Goal: Transaction & Acquisition: Purchase product/service

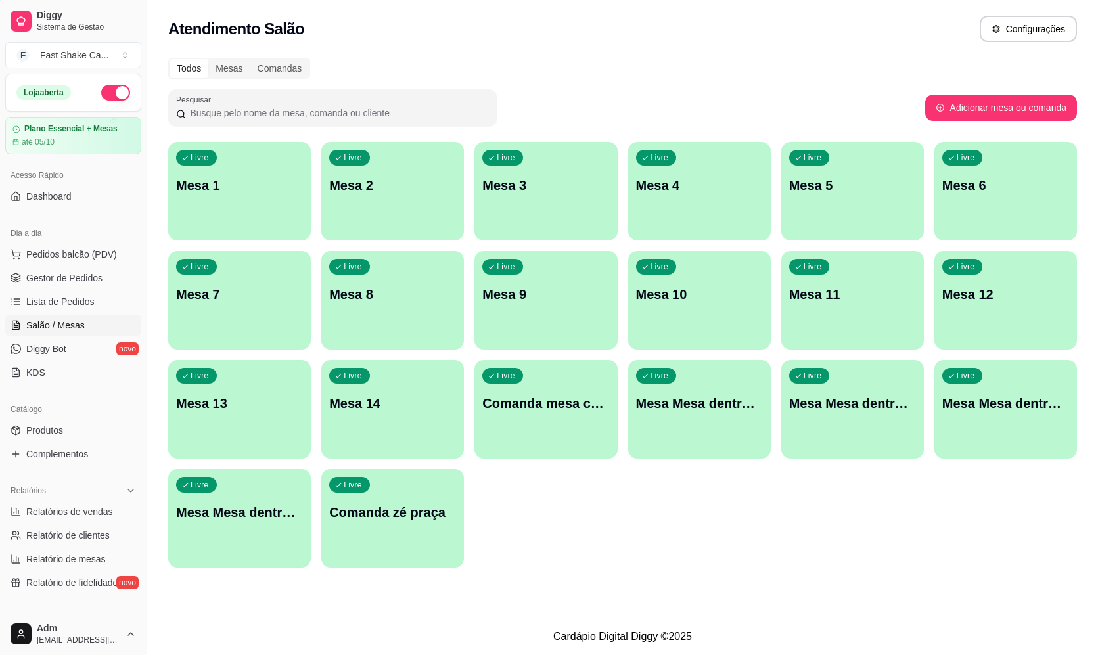
click at [365, 178] on p "Mesa 2" at bounding box center [392, 185] width 127 height 18
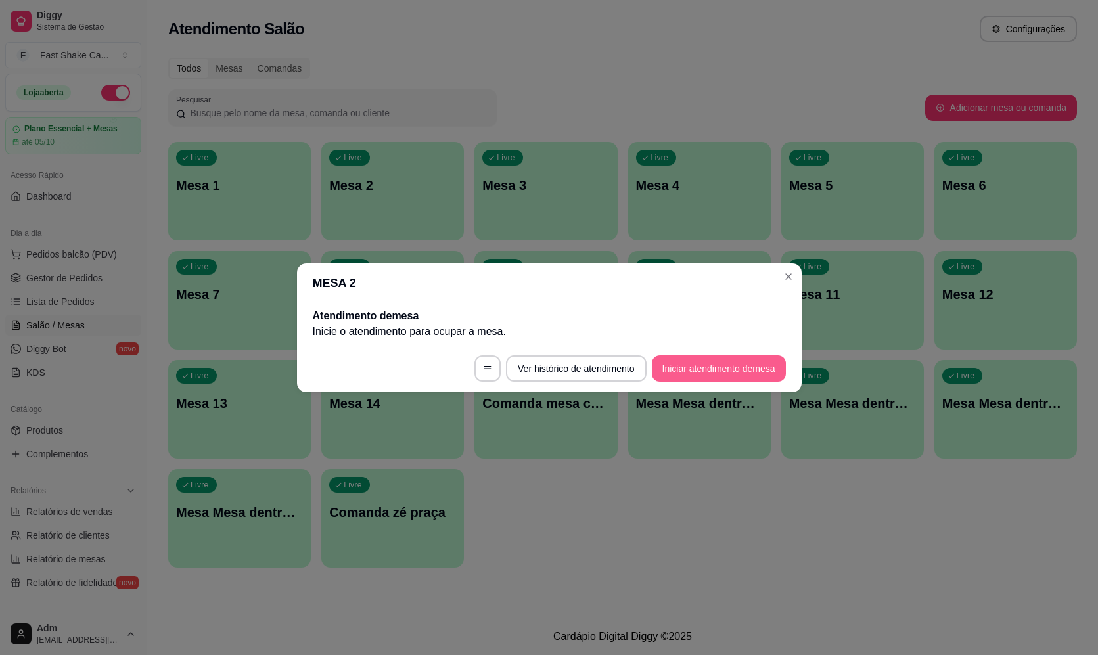
click at [689, 370] on button "Iniciar atendimento de mesa" at bounding box center [719, 368] width 134 height 26
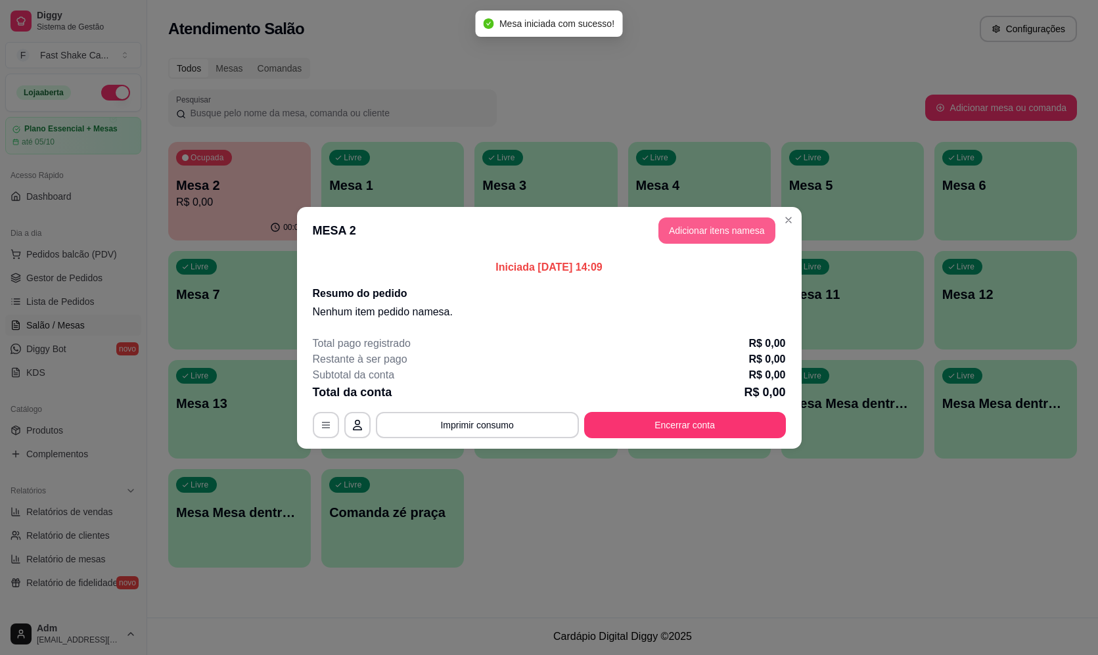
click at [703, 231] on button "Adicionar itens na mesa" at bounding box center [716, 230] width 117 height 26
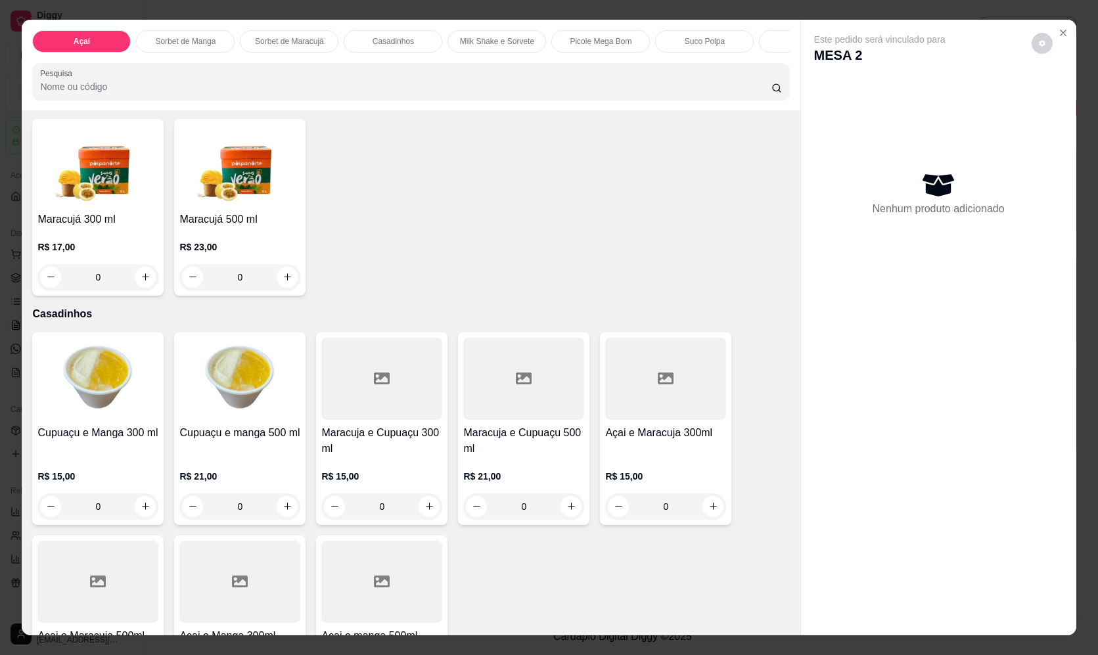
scroll to position [1248, 0]
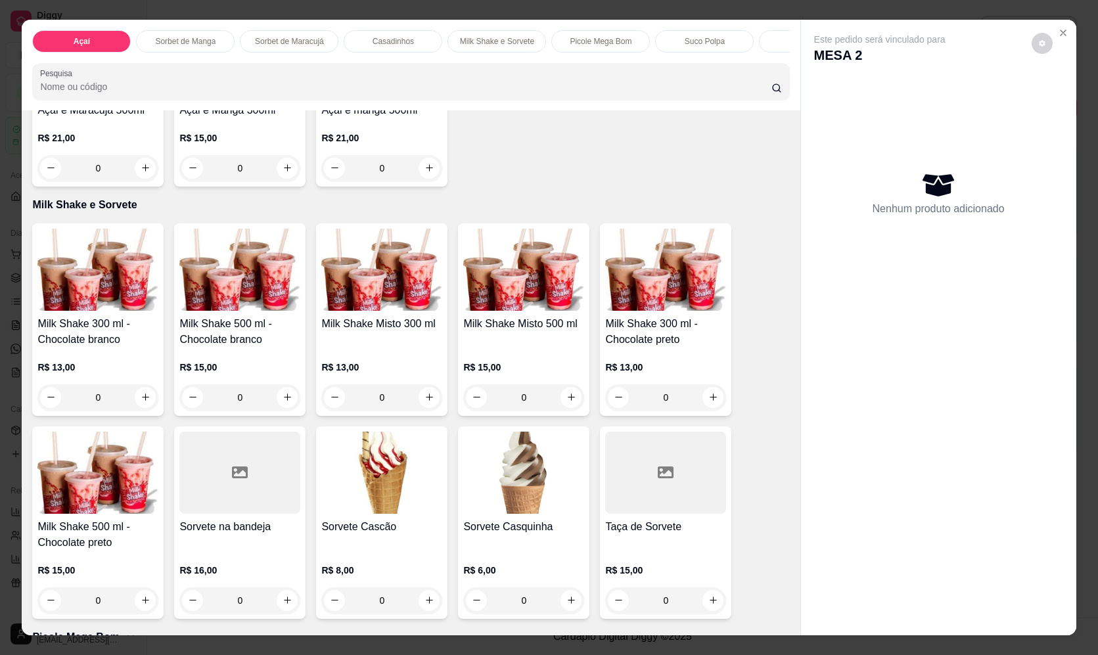
click at [564, 407] on div "0" at bounding box center [523, 397] width 121 height 26
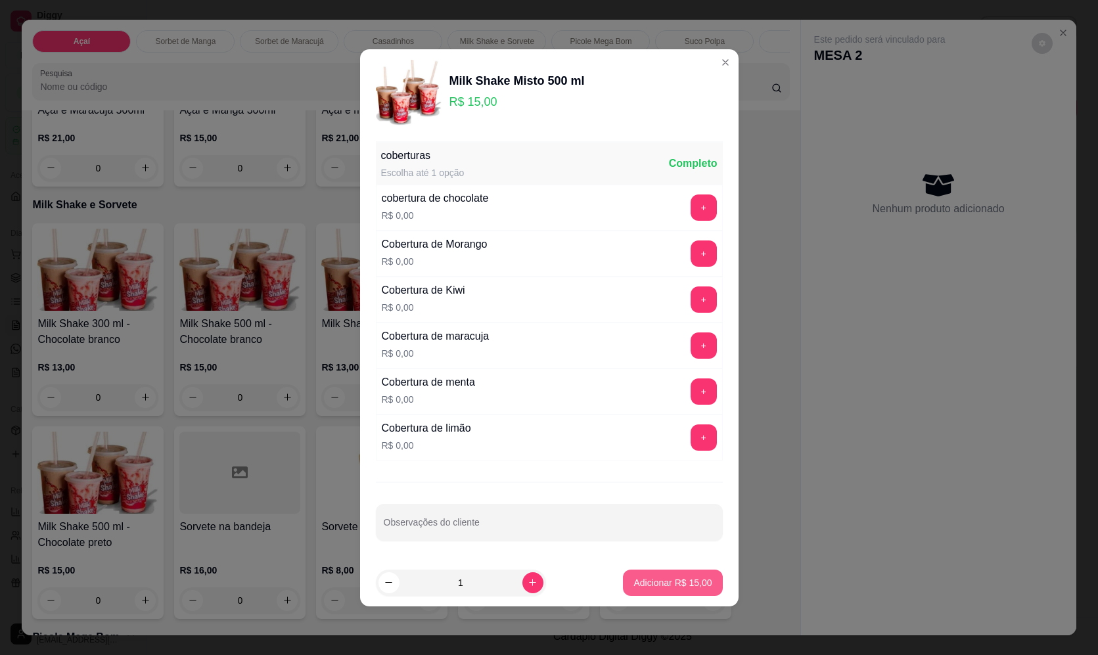
click at [694, 575] on button "Adicionar R$ 15,00" at bounding box center [672, 582] width 99 height 26
type input "1"
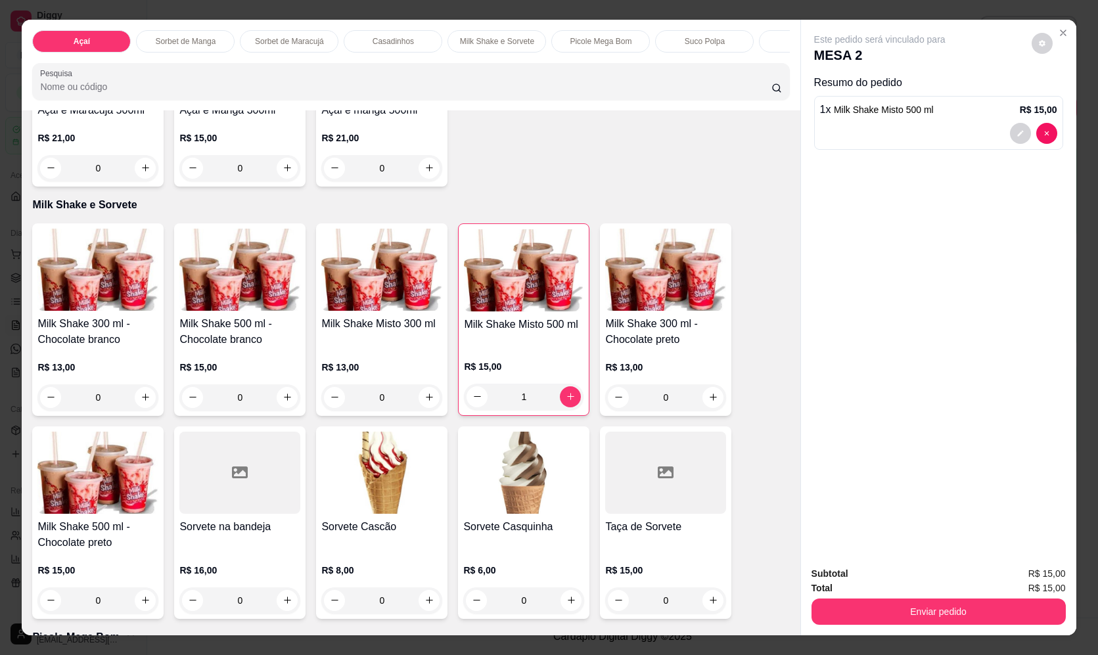
drag, startPoint x: 943, startPoint y: 626, endPoint x: 944, endPoint y: 614, distance: 12.5
click at [945, 620] on div "Subtotal R$ 15,00 Total R$ 15,00 Enviar pedido" at bounding box center [938, 595] width 275 height 79
click at [914, 595] on div "Enviar pedido" at bounding box center [938, 610] width 254 height 30
click at [902, 606] on button "Enviar pedido" at bounding box center [938, 611] width 254 height 26
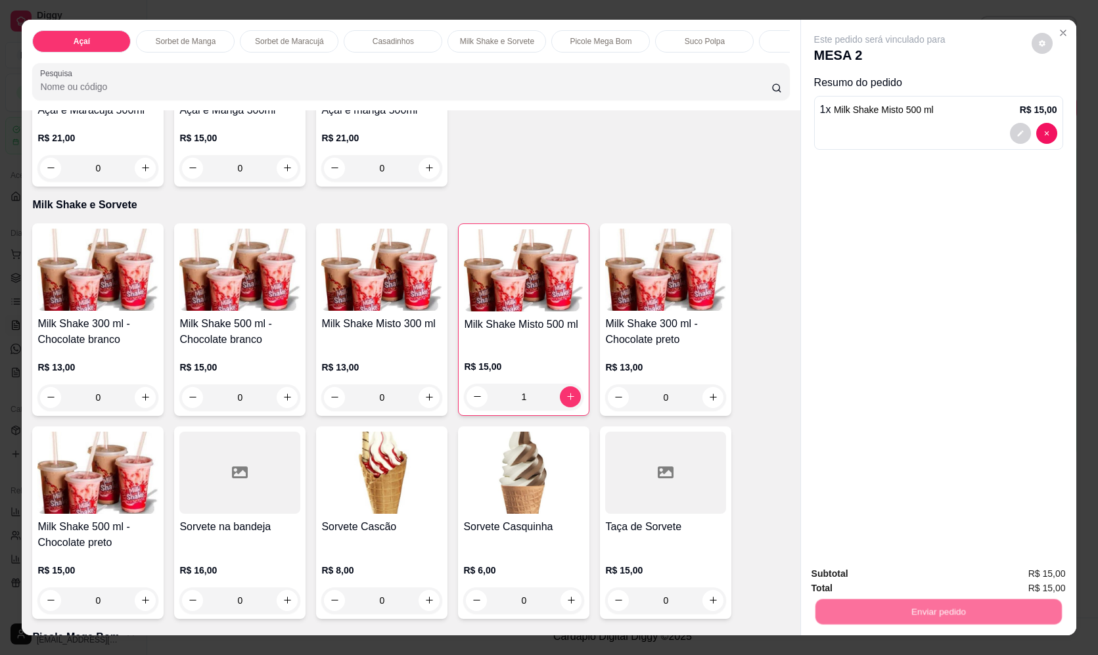
click at [886, 572] on button "Não registrar e enviar pedido" at bounding box center [894, 579] width 137 height 25
